Goal: Task Accomplishment & Management: Use online tool/utility

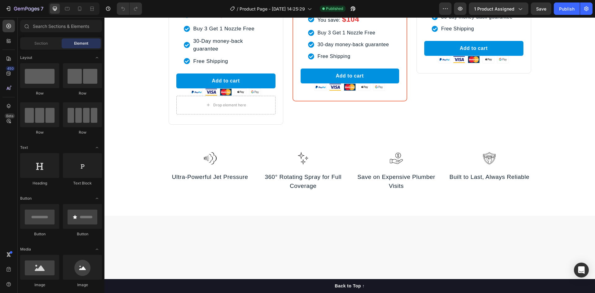
scroll to position [589, 0]
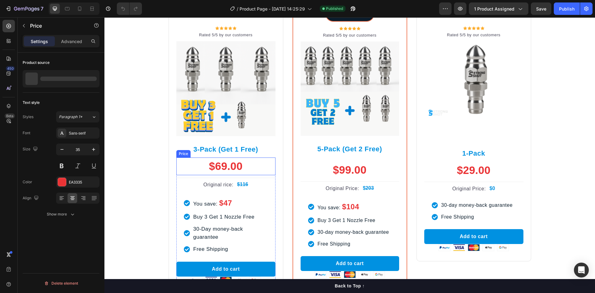
click at [231, 164] on div "$69.00" at bounding box center [225, 166] width 99 height 18
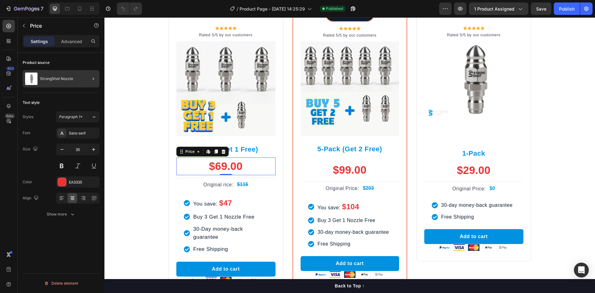
click at [89, 76] on div at bounding box center [90, 78] width 17 height 17
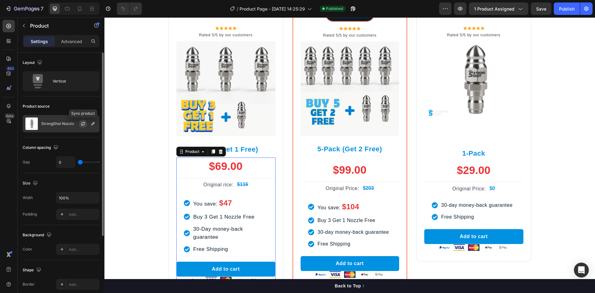
click at [81, 122] on icon "button" at bounding box center [83, 123] width 5 height 5
click at [223, 201] on strong "$47" at bounding box center [225, 203] width 13 height 8
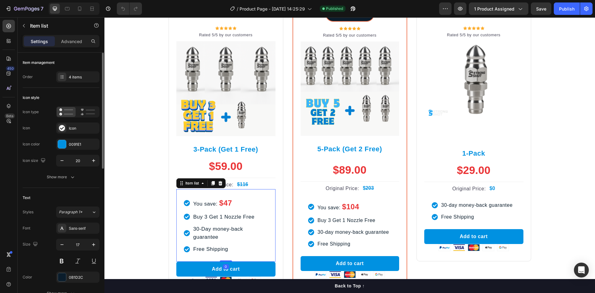
click at [223, 201] on strong "$47" at bounding box center [225, 203] width 13 height 8
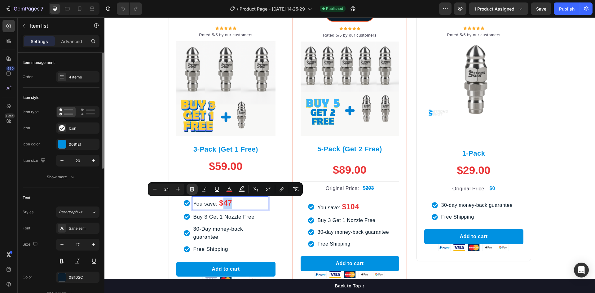
click at [225, 202] on strong "$47" at bounding box center [225, 203] width 13 height 8
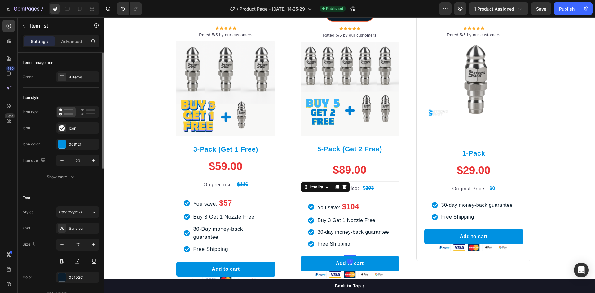
click at [350, 205] on strong "$104" at bounding box center [350, 206] width 17 height 8
click at [351, 204] on strong "$104" at bounding box center [350, 206] width 17 height 8
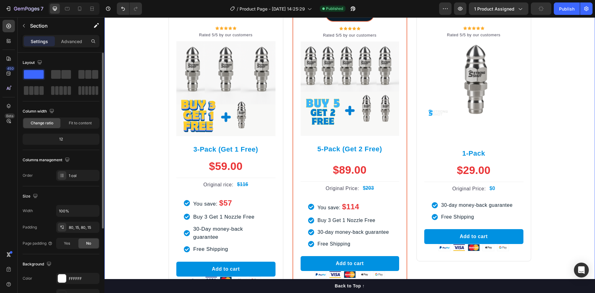
click at [562, 231] on div "Buy More And Pay Less Heading Row Icon Icon Icon Icon Icon Icon List Hoz Rated …" at bounding box center [349, 143] width 481 height 338
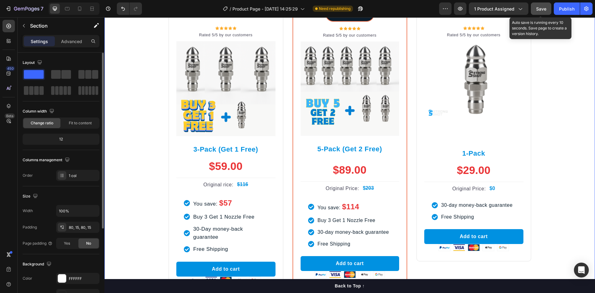
click at [543, 8] on span "Save" at bounding box center [541, 8] width 10 height 5
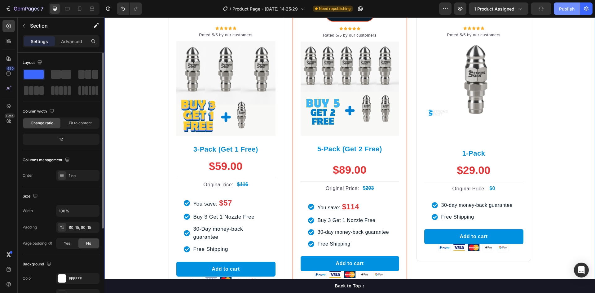
click at [564, 10] on div "Publish" at bounding box center [566, 9] width 15 height 7
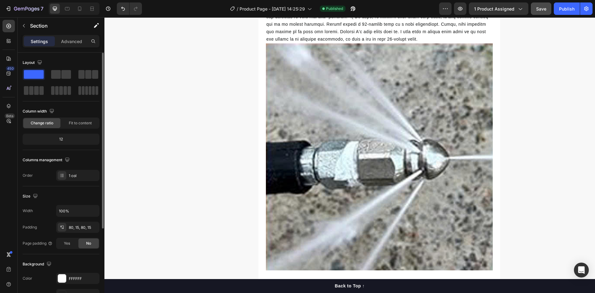
scroll to position [2758, 0]
